Goal: Information Seeking & Learning: Learn about a topic

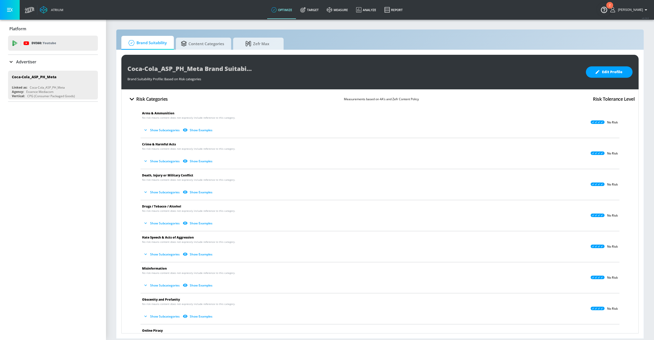
click at [169, 131] on button "Show Subcategories" at bounding box center [162, 130] width 40 height 8
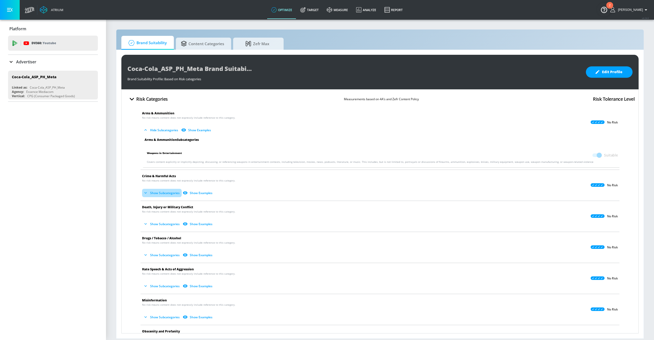
click at [166, 194] on button "Show Subcategories" at bounding box center [162, 193] width 40 height 8
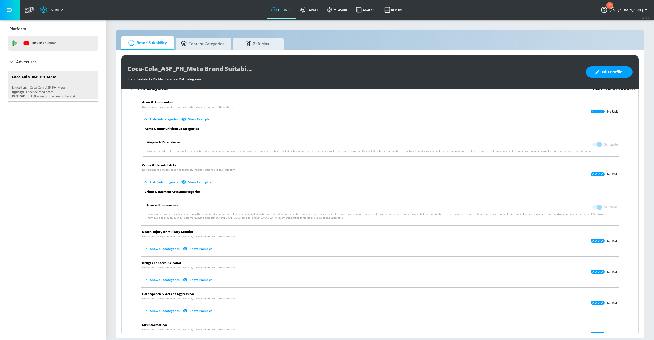
scroll to position [13, 0]
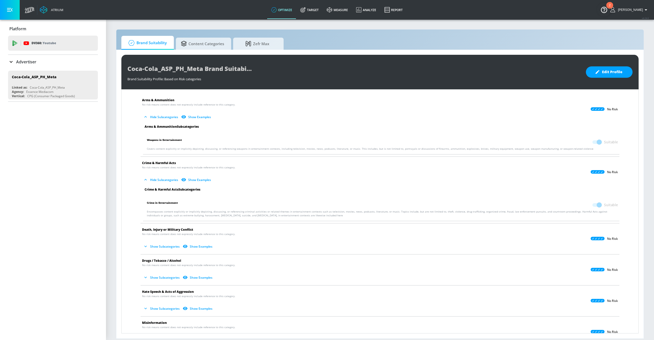
click at [173, 246] on button "Show Subcategories" at bounding box center [162, 246] width 40 height 8
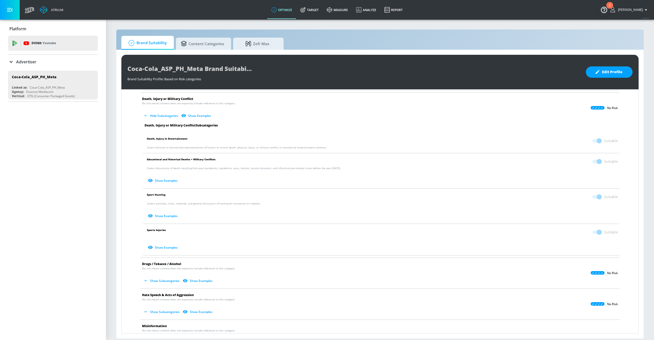
scroll to position [159, 0]
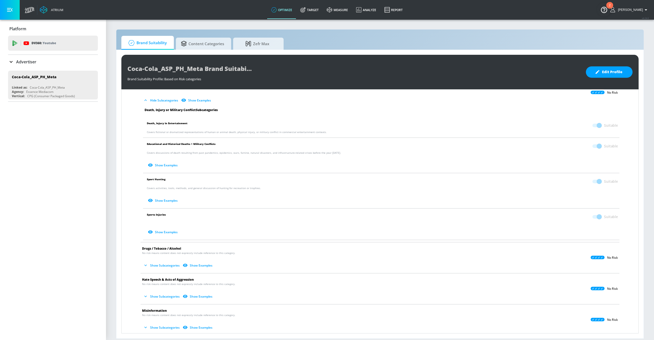
click at [164, 265] on button "Show Subcategories" at bounding box center [162, 265] width 40 height 8
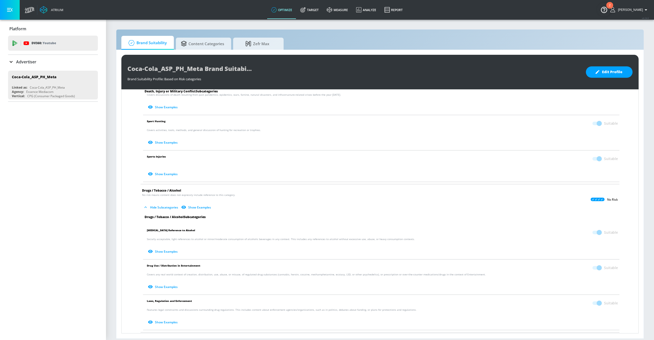
scroll to position [219, 0]
click at [161, 285] on button "Show Examples" at bounding box center [163, 285] width 33 height 8
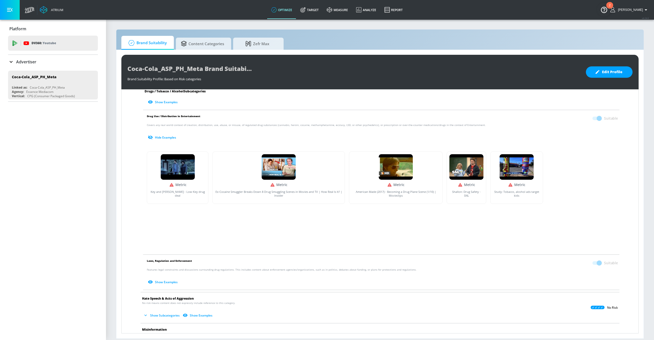
scroll to position [369, 0]
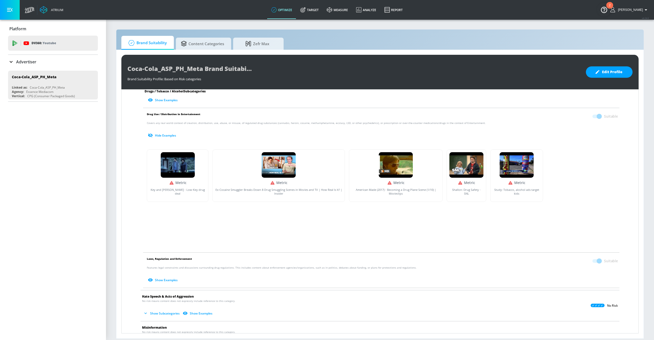
click at [165, 311] on button "Show Subcategories" at bounding box center [162, 313] width 40 height 8
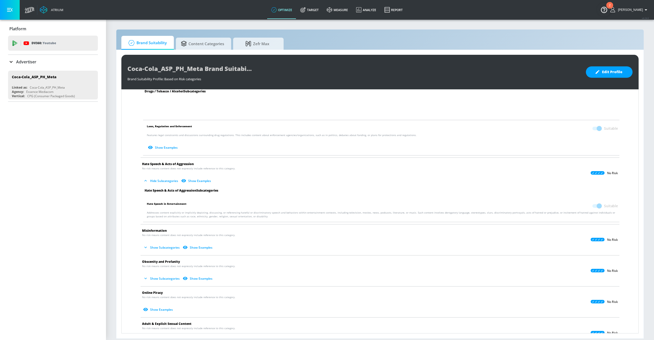
scroll to position [507, 0]
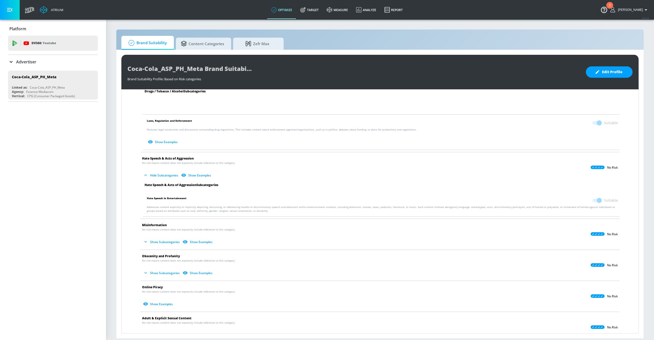
click at [164, 241] on button "Show Subcategories" at bounding box center [162, 242] width 40 height 8
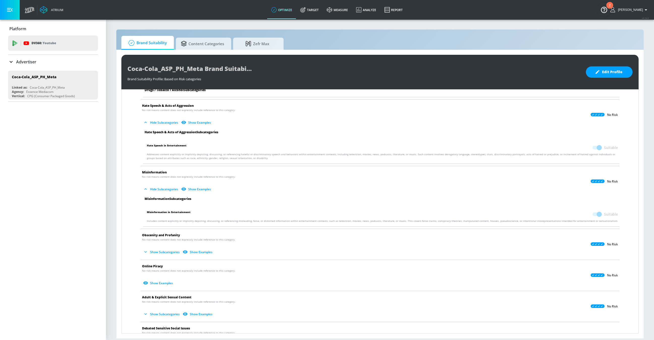
scroll to position [562, 0]
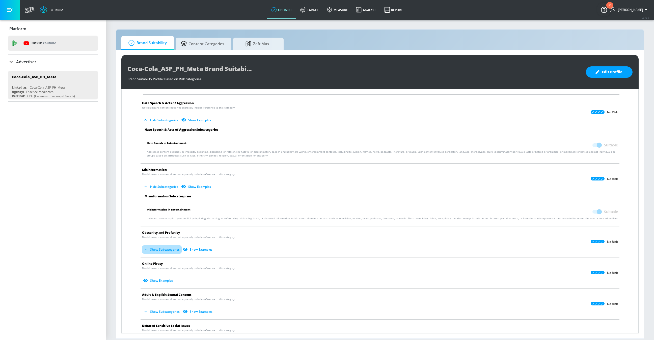
click at [170, 249] on button "Show Subcategories" at bounding box center [162, 249] width 40 height 8
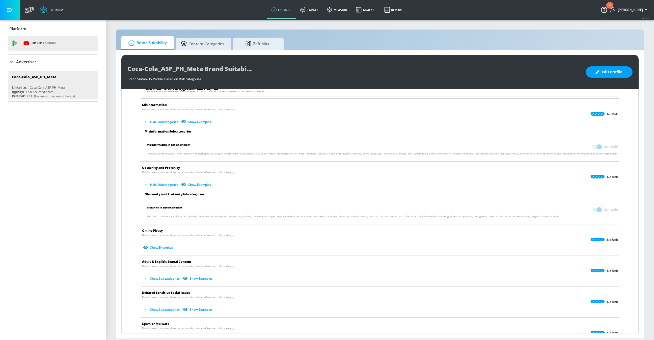
scroll to position [631, 0]
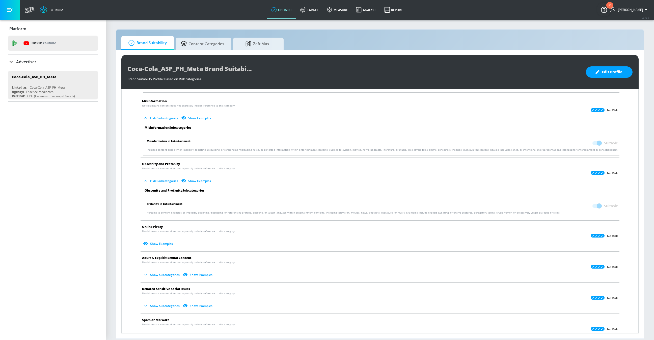
click at [169, 243] on button "Show Examples" at bounding box center [158, 244] width 33 height 8
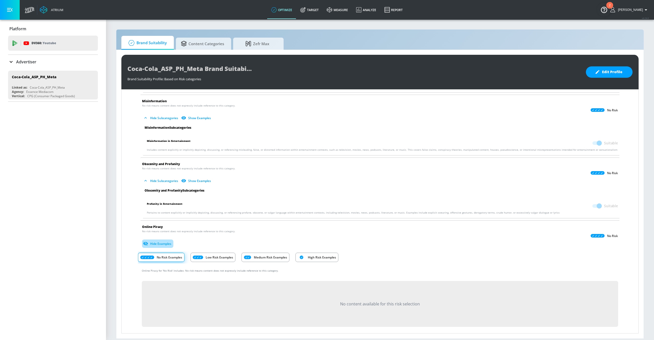
click at [169, 243] on button "Hide Examples" at bounding box center [157, 244] width 31 height 8
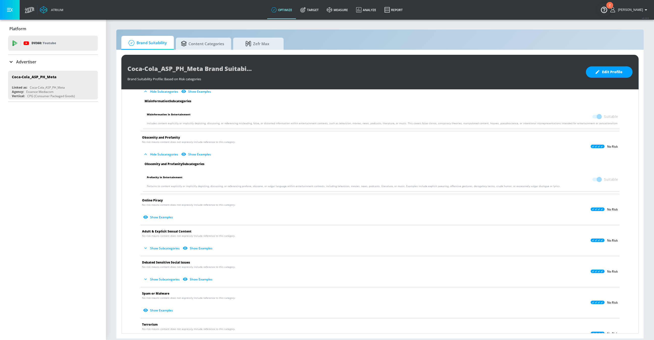
click at [170, 248] on button "Show Subcategories" at bounding box center [162, 248] width 40 height 8
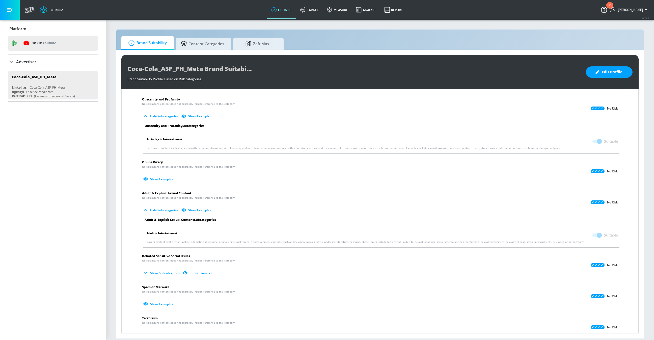
scroll to position [707, 0]
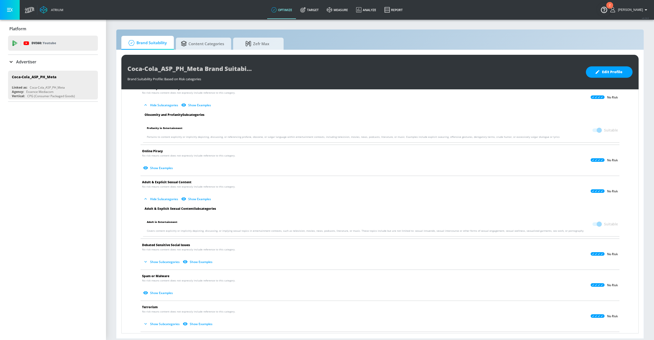
click at [168, 260] on button "Show Subcategories" at bounding box center [162, 262] width 40 height 8
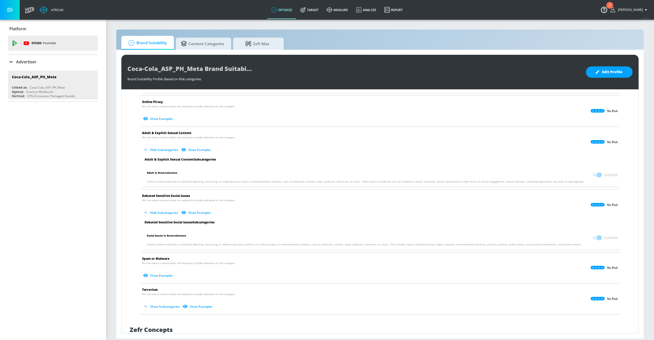
scroll to position [759, 0]
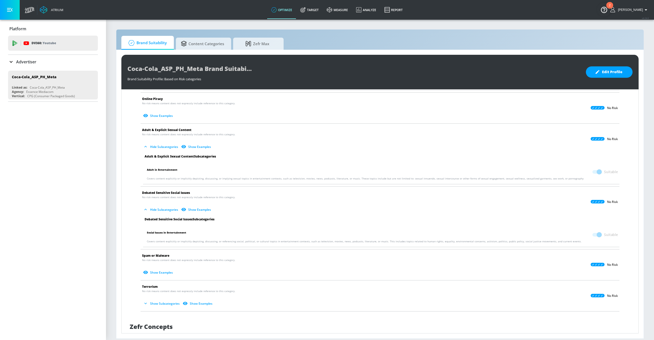
click at [164, 272] on button "Show Examples" at bounding box center [158, 272] width 33 height 8
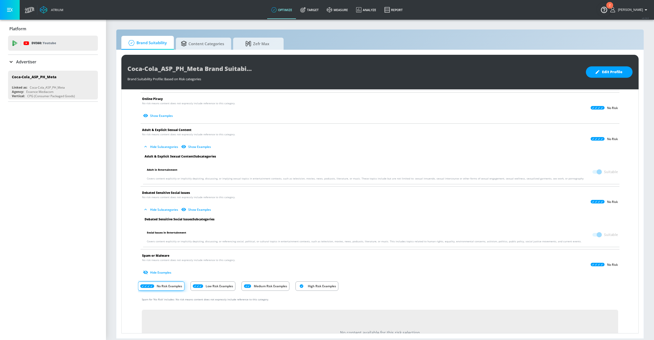
click at [164, 272] on button "Hide Examples" at bounding box center [157, 272] width 31 height 8
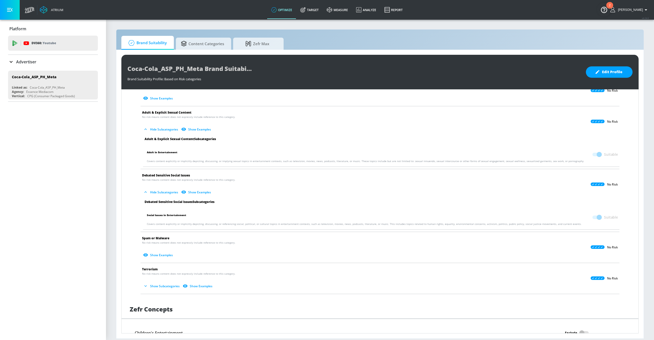
scroll to position [776, 0]
click at [167, 283] on button "Show Subcategories" at bounding box center [162, 286] width 40 height 8
